Goal: Book appointment/travel/reservation

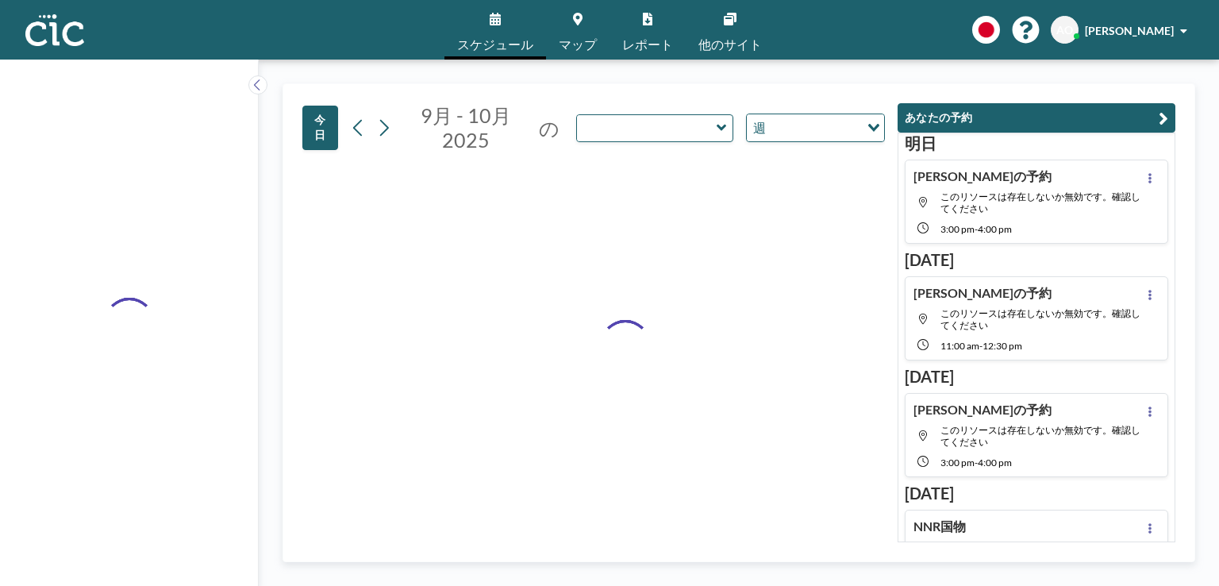
click at [693, 129] on input "text" at bounding box center [647, 128] width 140 height 26
type input "Hitsuji"
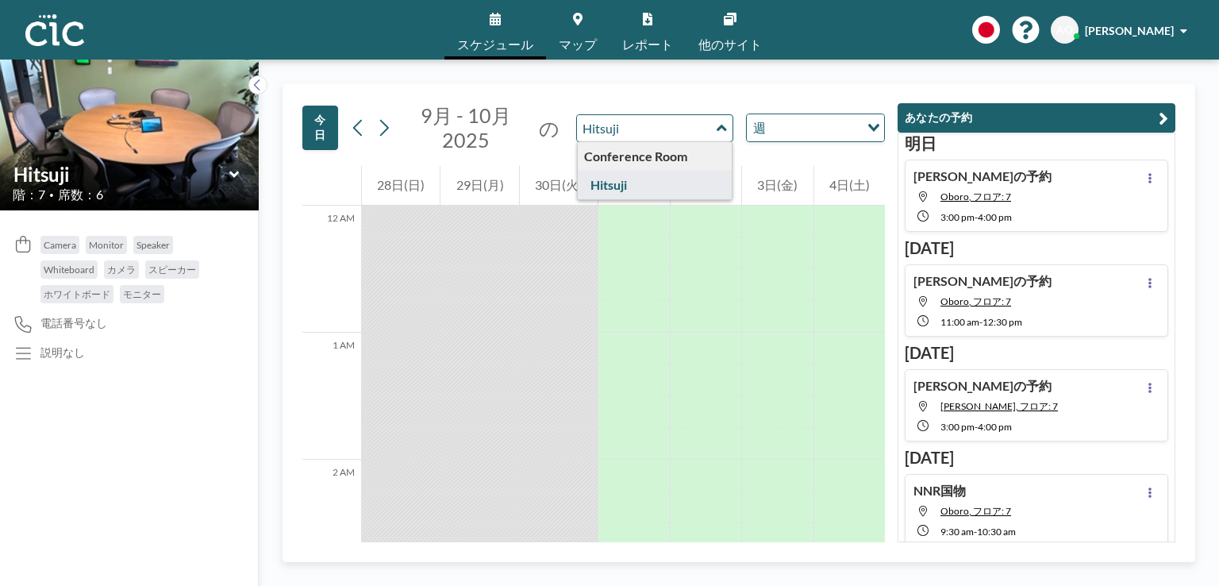
click at [720, 125] on icon at bounding box center [722, 128] width 10 height 16
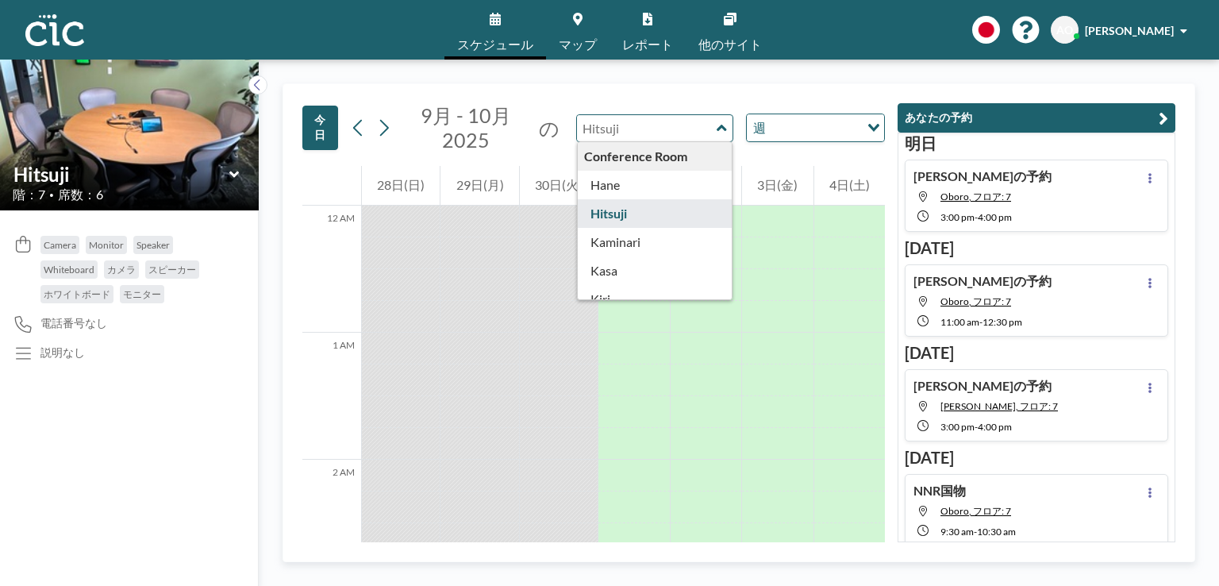
click at [736, 128] on div "9月 - 10月 [DATE] の Conference Room [PERSON_NAME] Kaminari [PERSON_NAME] [PERSON_…" at bounding box center [615, 128] width 539 height 50
click at [722, 100] on div "[DATE] 9月 - 10月 [DATE] の Conference Room [PERSON_NAME] [PERSON_NAME] [PERSON_NA…" at bounding box center [593, 125] width 583 height 82
type input "Hane"
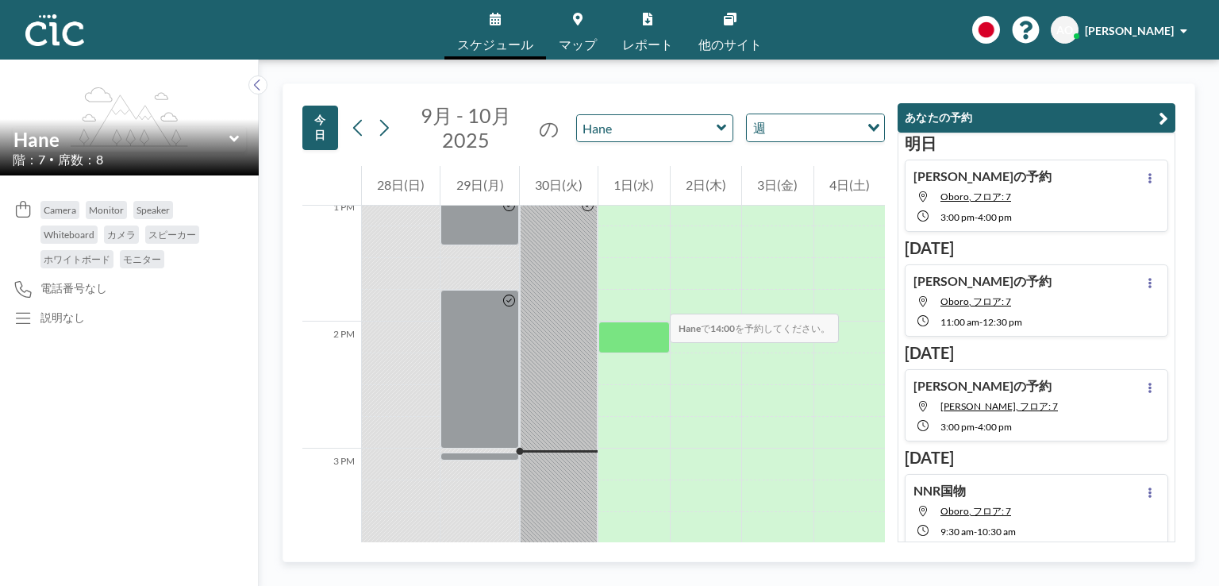
scroll to position [1660, 0]
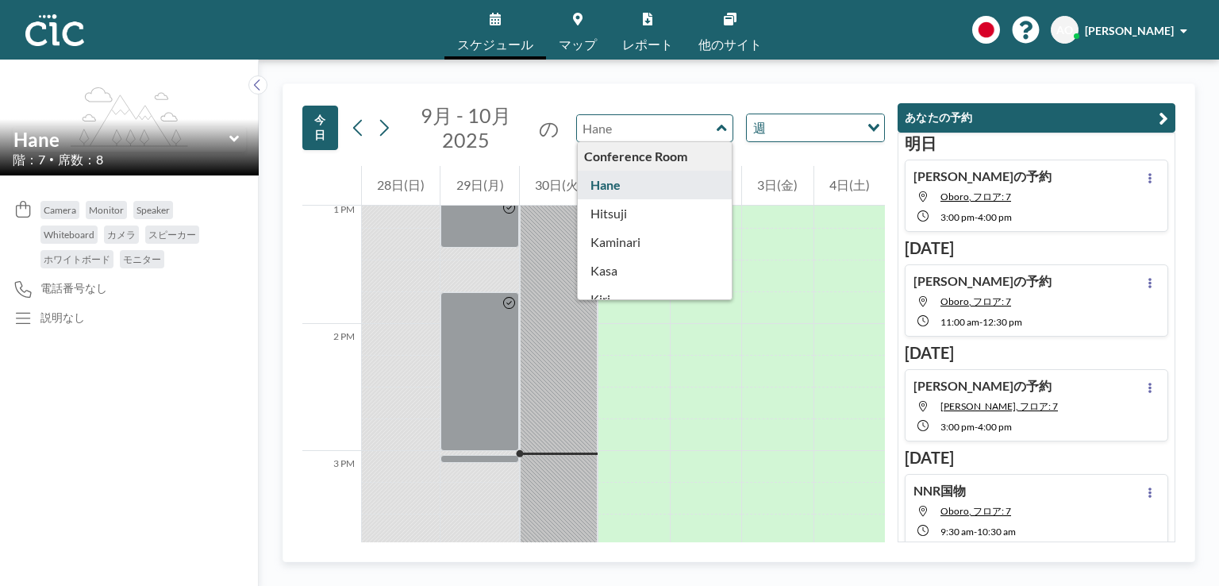
click at [688, 124] on input "text" at bounding box center [647, 128] width 140 height 26
type input "Hitsuji"
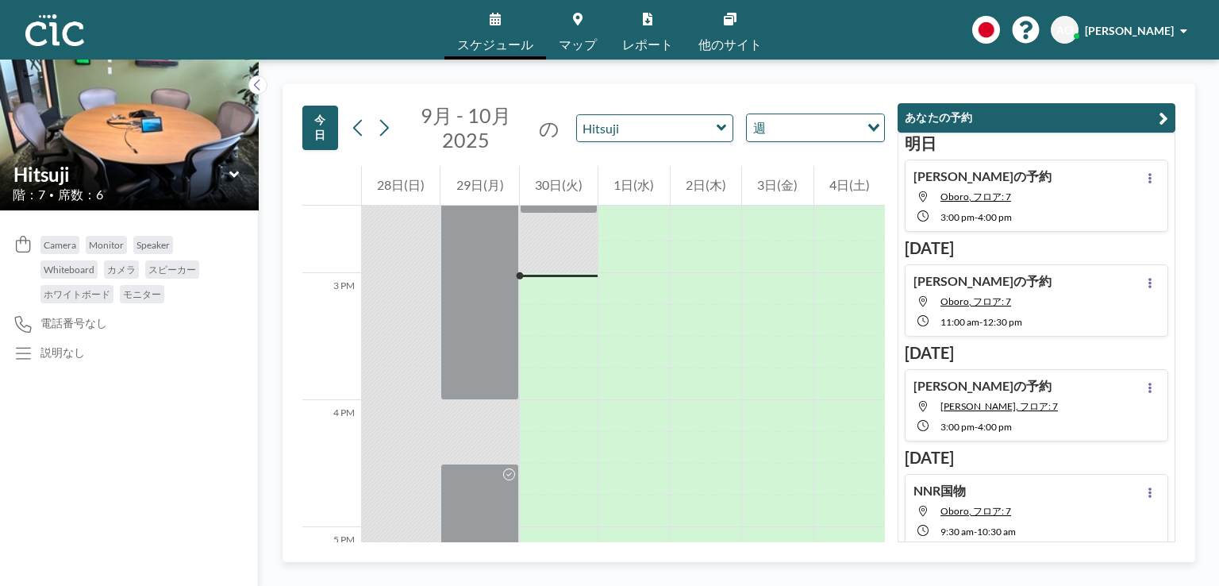
scroll to position [1839, 0]
click at [543, 291] on div at bounding box center [559, 288] width 78 height 25
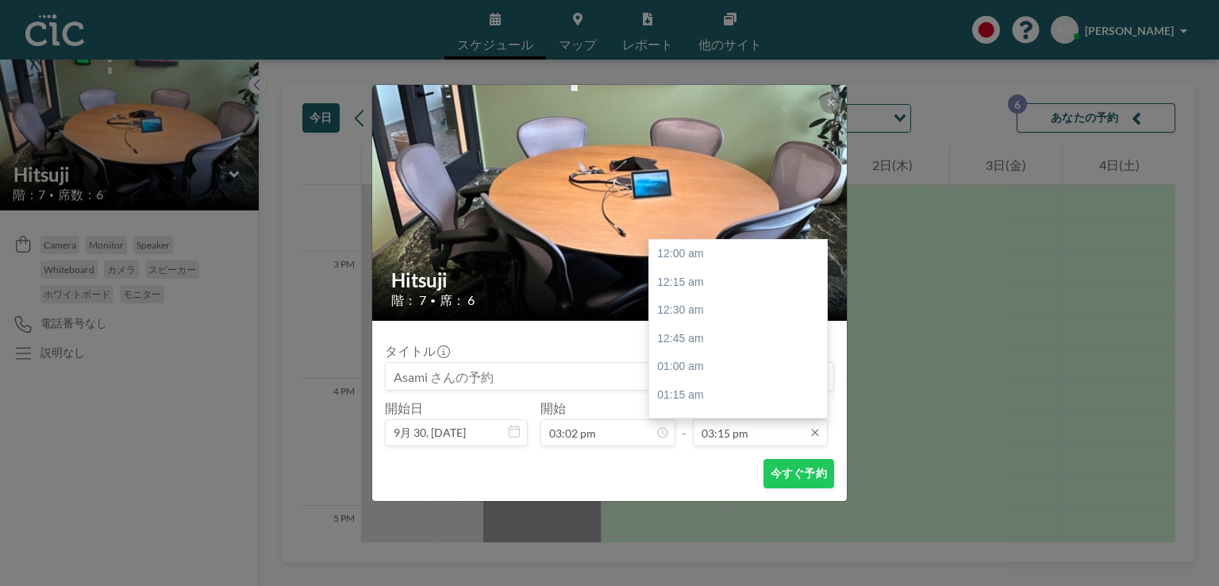
scroll to position [1724, 0]
click at [706, 336] on div "04:00 pm" at bounding box center [742, 338] width 186 height 29
type input "04:00 pm"
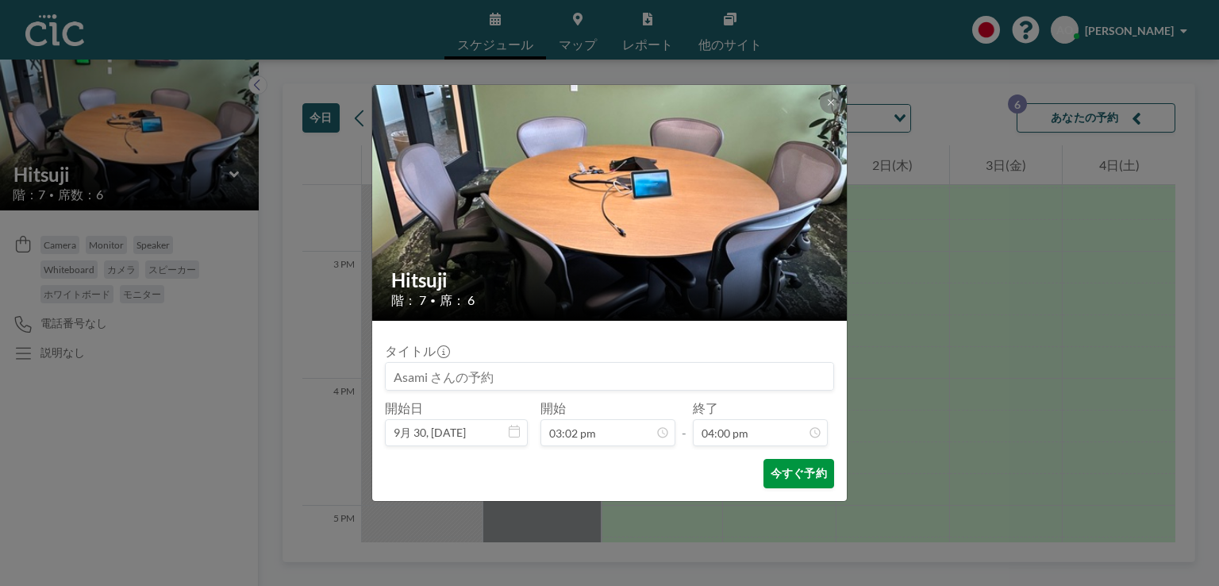
scroll to position [1808, 0]
click at [797, 478] on button "今すぐ予約" at bounding box center [799, 473] width 71 height 29
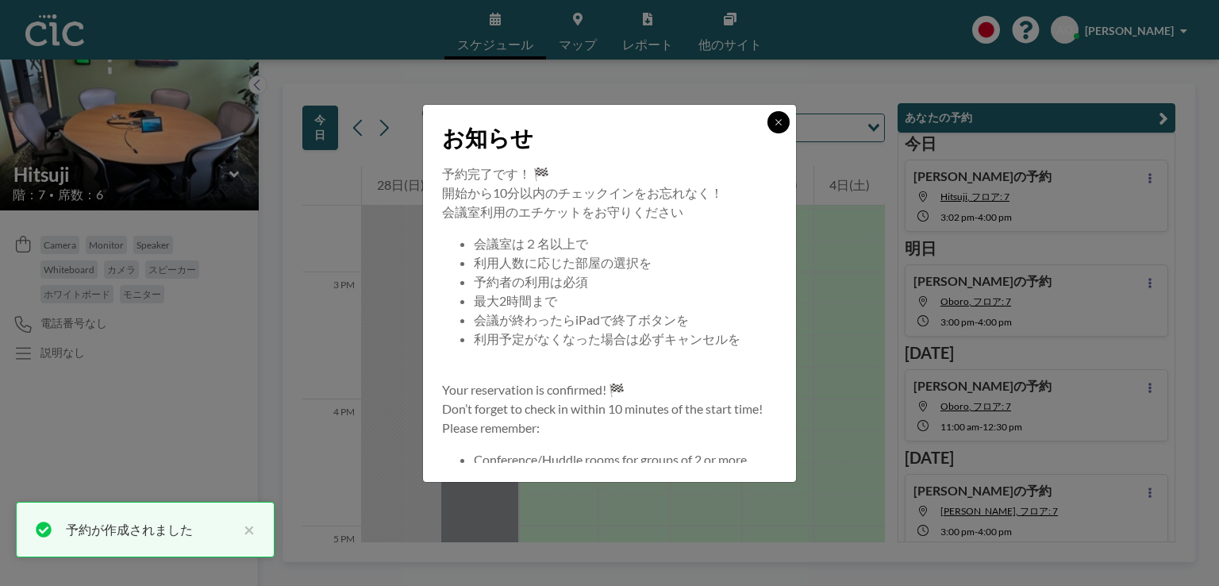
click at [783, 120] on icon at bounding box center [779, 122] width 10 height 10
